Goal: Task Accomplishment & Management: Complete application form

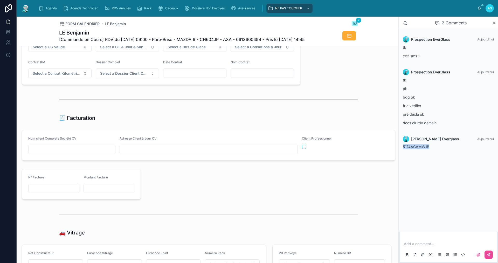
scroll to position [493, 0]
click at [51, 5] on div "Agenda" at bounding box center [48, 8] width 20 height 8
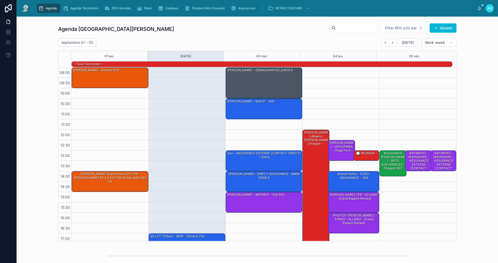
scroll to position [13, 0]
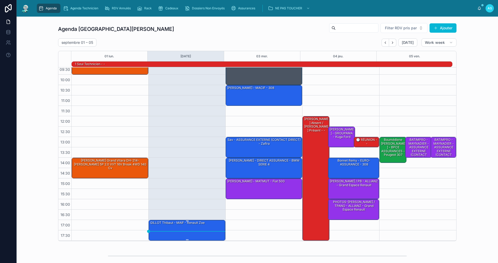
click at [192, 225] on div "GILLOT Thibaut - MAIF - Renault Zoe" at bounding box center [178, 223] width 56 height 5
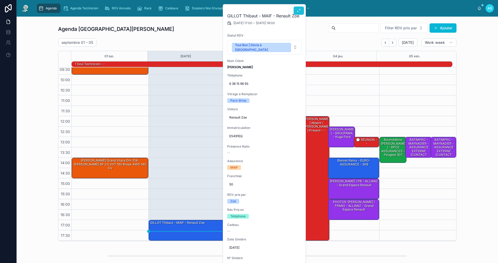
click at [299, 9] on icon at bounding box center [299, 11] width 4 height 4
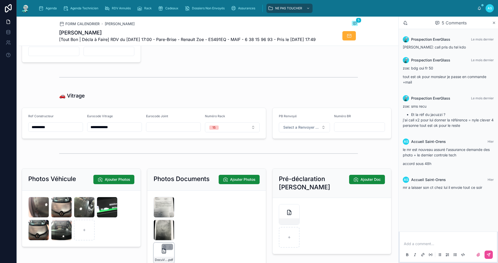
scroll to position [649, 0]
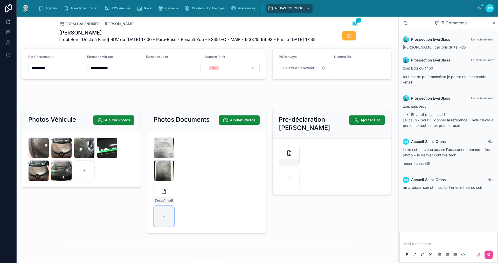
click at [161, 224] on div at bounding box center [164, 216] width 21 height 21
type input "**********"
click at [161, 204] on div "DocuVhES-491-EQ_CT .pdf" at bounding box center [164, 193] width 21 height 21
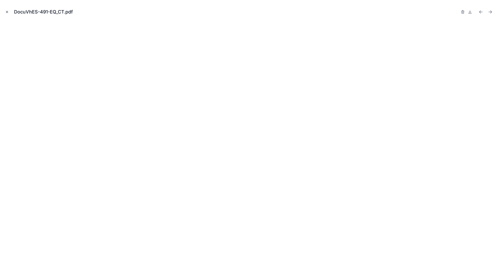
click at [6, 11] on icon "Close modal" at bounding box center [7, 12] width 4 height 4
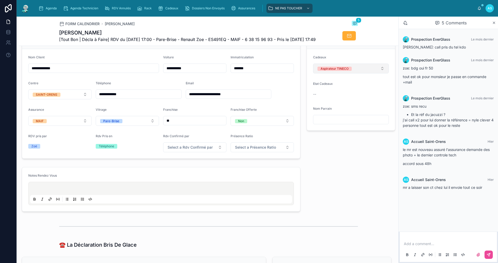
scroll to position [52, 0]
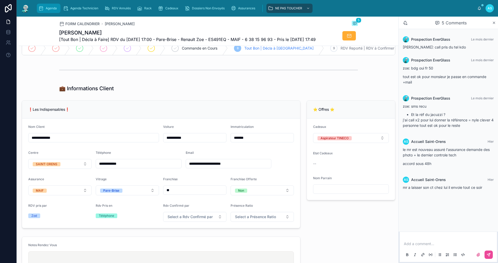
click at [49, 8] on span "Agenda" at bounding box center [51, 8] width 11 height 4
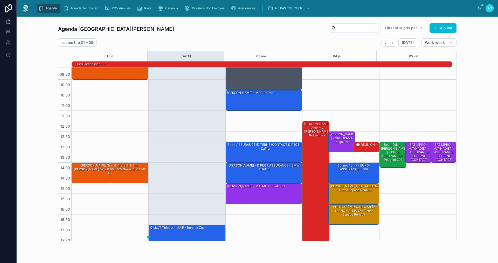
scroll to position [13, 0]
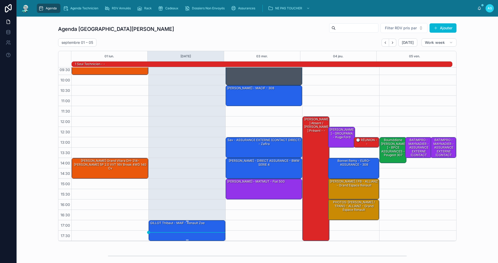
click at [178, 231] on div "GILLOT Thibaut - MAIF - Renault Zoe" at bounding box center [187, 231] width 75 height 20
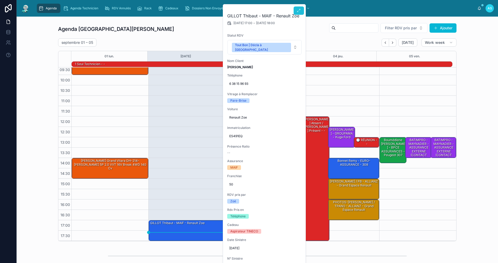
click at [299, 11] on icon at bounding box center [299, 11] width 4 height 4
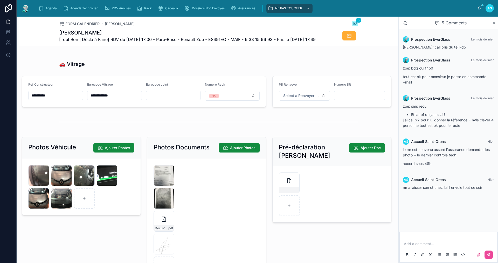
scroll to position [649, 0]
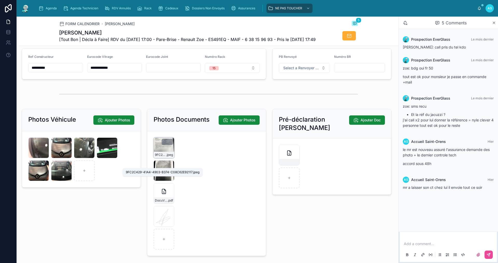
click at [163, 157] on span "9FC2C429-41A4-4903-B374-C08C62E92117" at bounding box center [160, 155] width 11 height 4
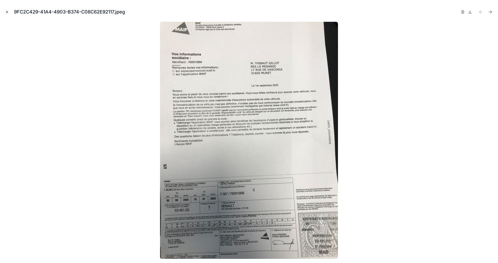
click at [7, 12] on icon "Close modal" at bounding box center [7, 12] width 2 height 2
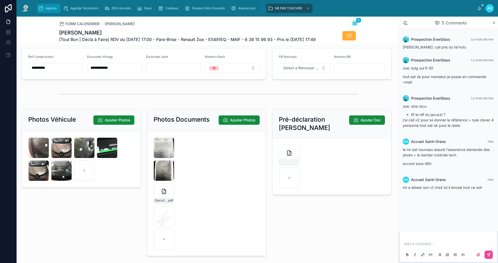
click at [50, 9] on span "Agenda" at bounding box center [51, 8] width 11 height 4
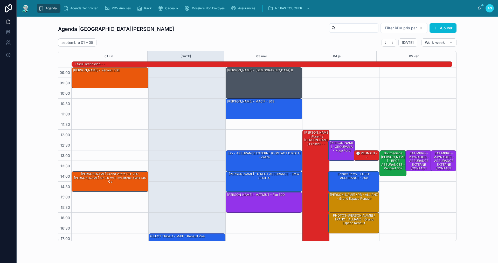
scroll to position [13, 0]
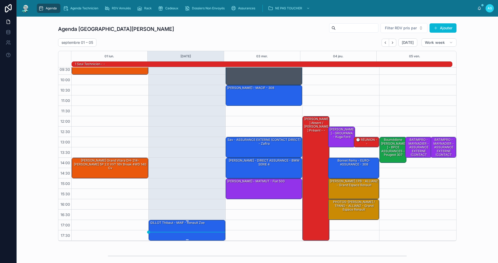
click at [185, 224] on div "GILLOT Thibaut - MAIF - Renault Zoe" at bounding box center [178, 223] width 56 height 5
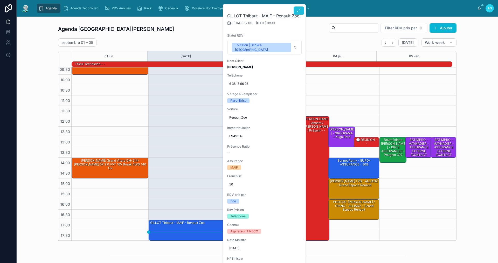
click at [301, 9] on button at bounding box center [299, 10] width 10 height 8
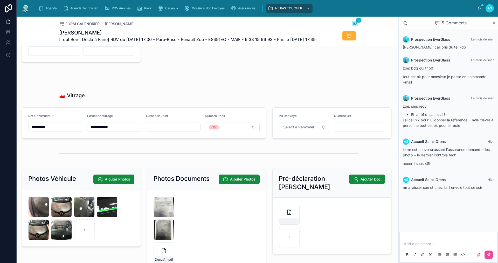
scroll to position [597, 0]
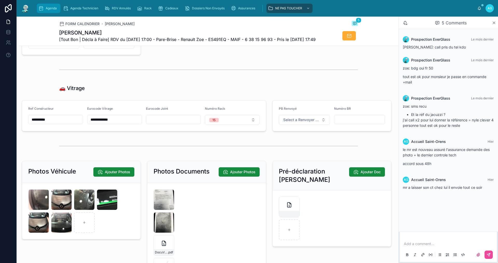
click at [47, 7] on span "Agenda" at bounding box center [51, 8] width 11 height 4
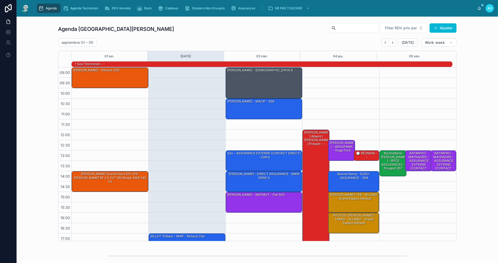
scroll to position [13, 0]
